Goal: Task Accomplishment & Management: Use online tool/utility

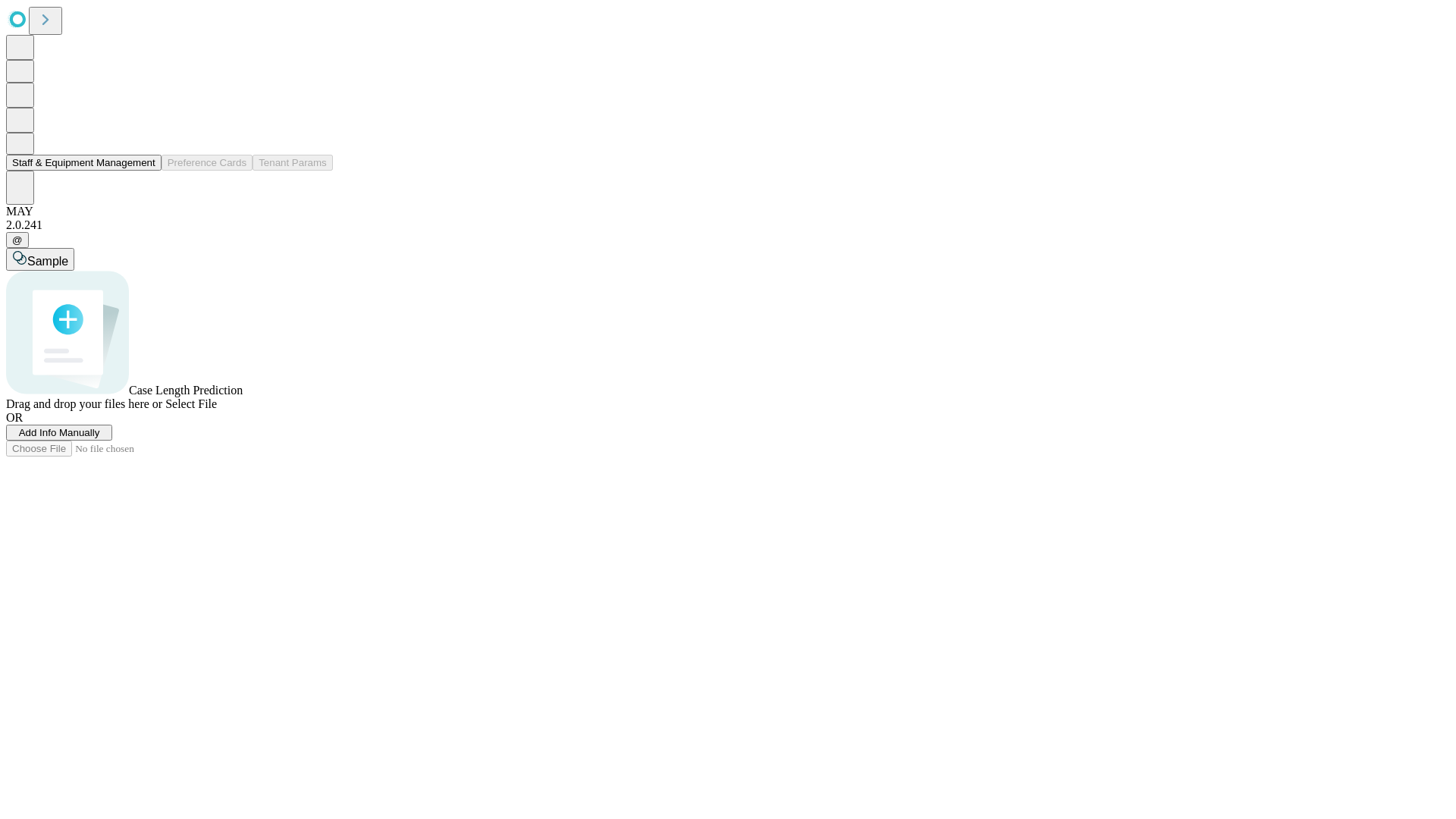
click at [145, 171] on button "Staff & Equipment Management" at bounding box center [84, 163] width 156 height 16
